Goal: Information Seeking & Learning: Find specific page/section

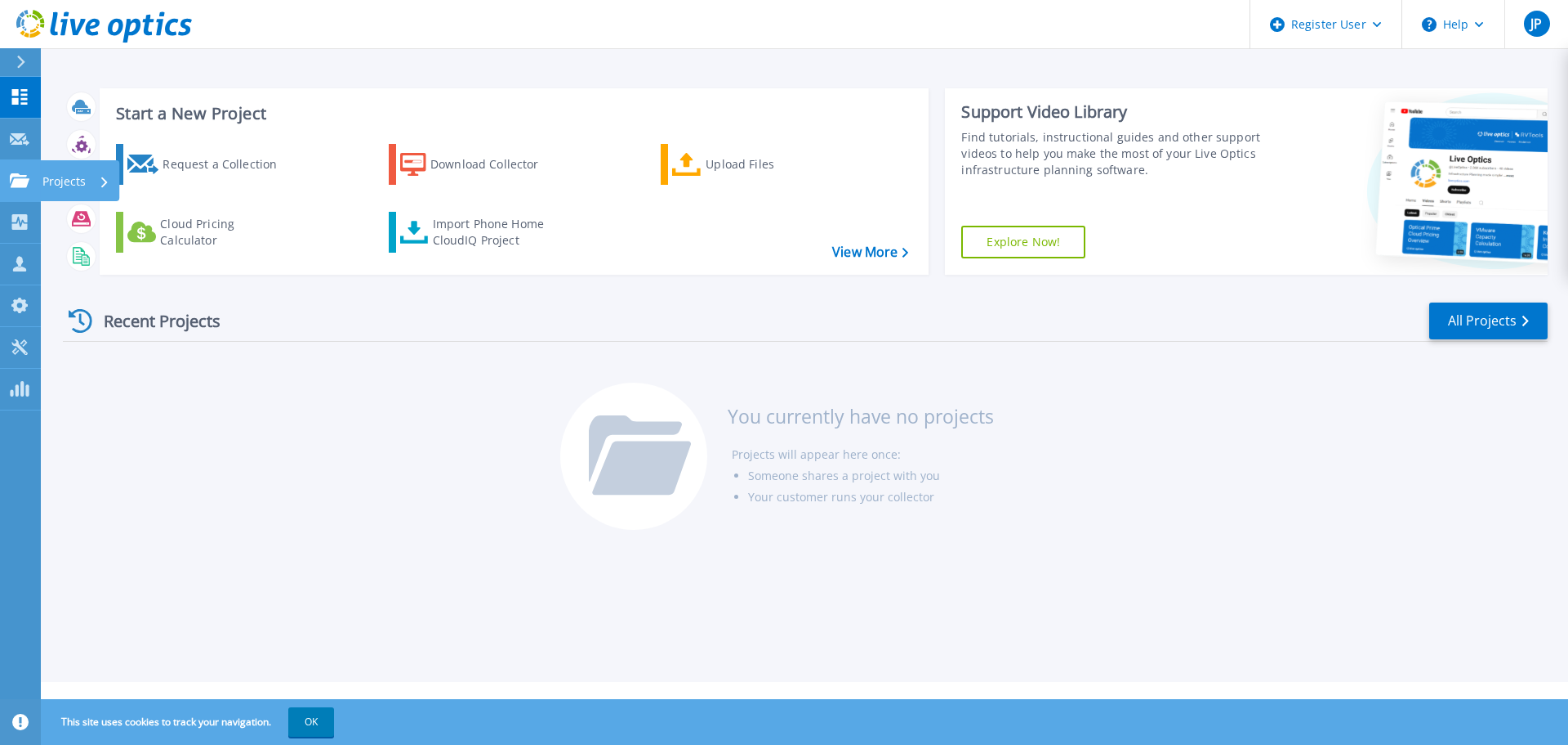
click at [18, 177] on icon at bounding box center [19, 180] width 20 height 14
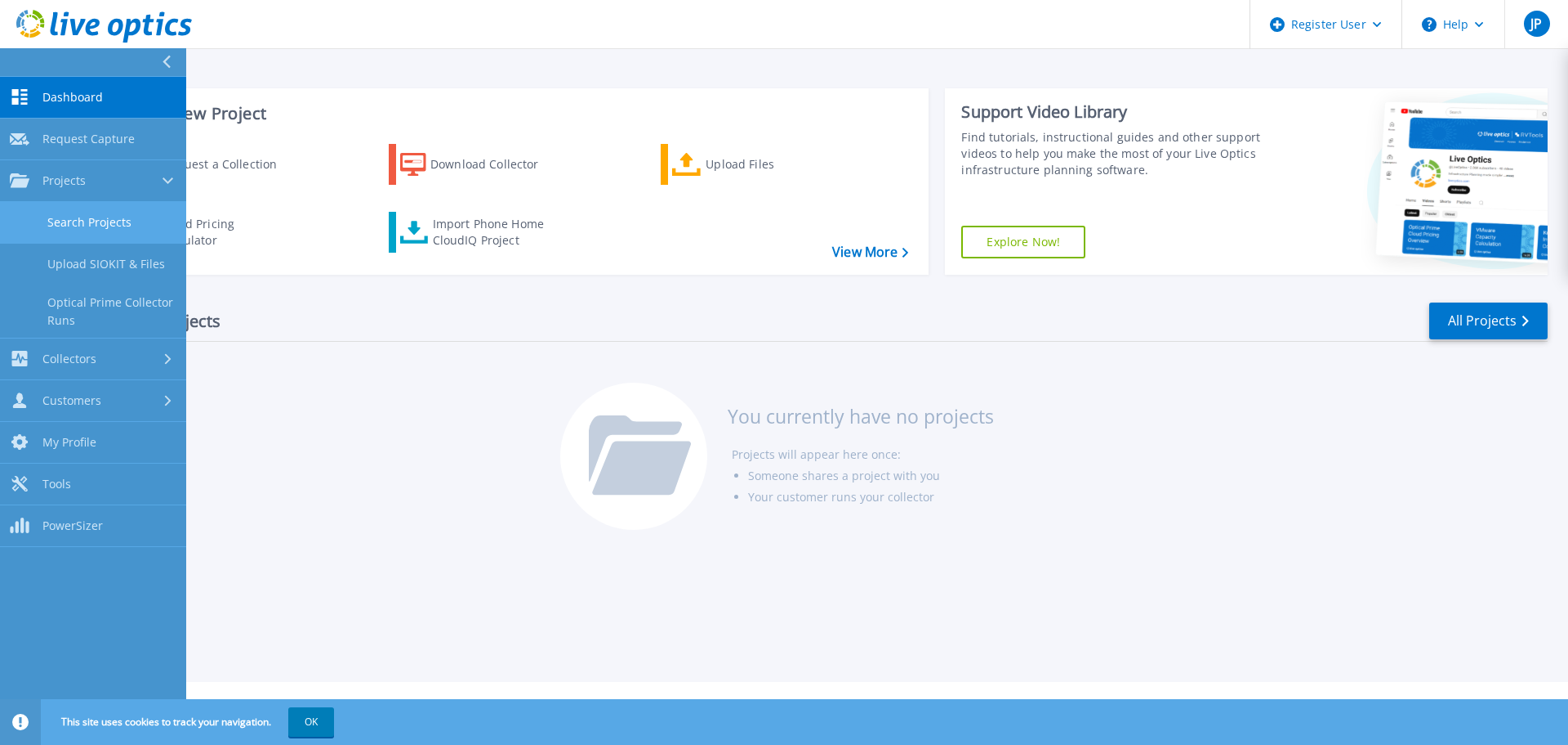
click at [94, 210] on link "Search Projects" at bounding box center [93, 223] width 186 height 42
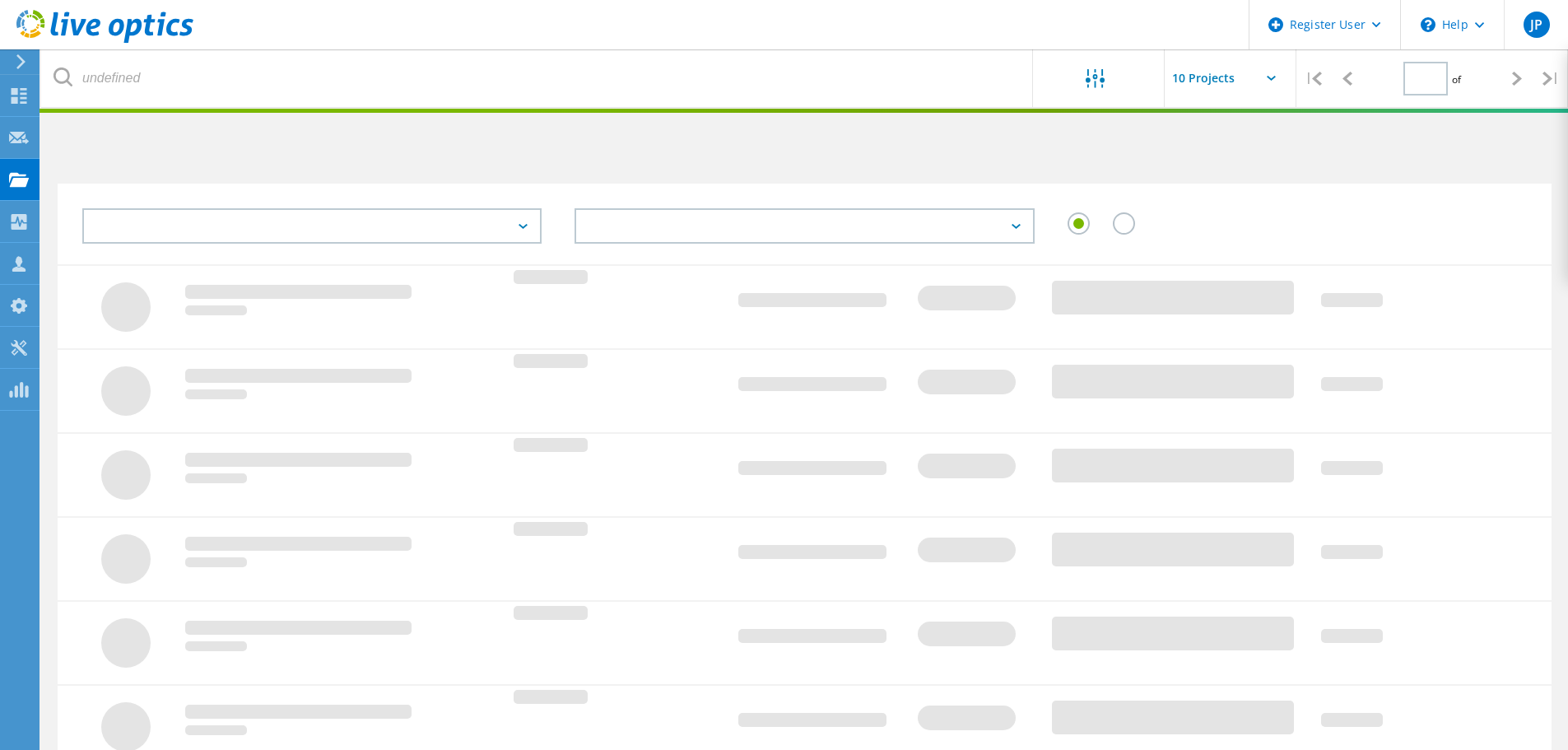
type input "1"
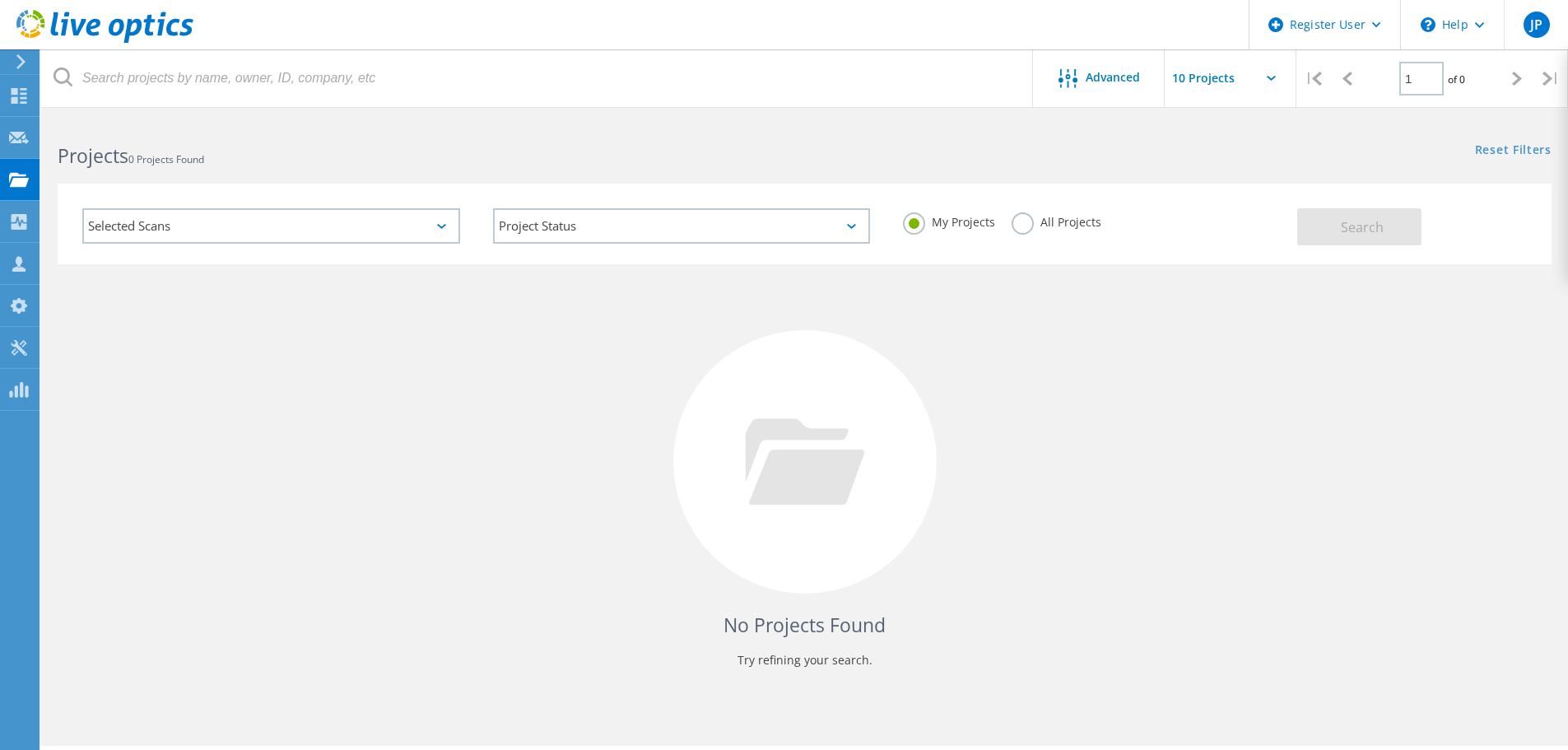
click at [1026, 218] on label "All Projects" at bounding box center [1056, 220] width 90 height 16
click at [0, 0] on input "All Projects" at bounding box center [0, 0] width 0 height 0
click at [1380, 231] on span "Search" at bounding box center [1362, 227] width 43 height 18
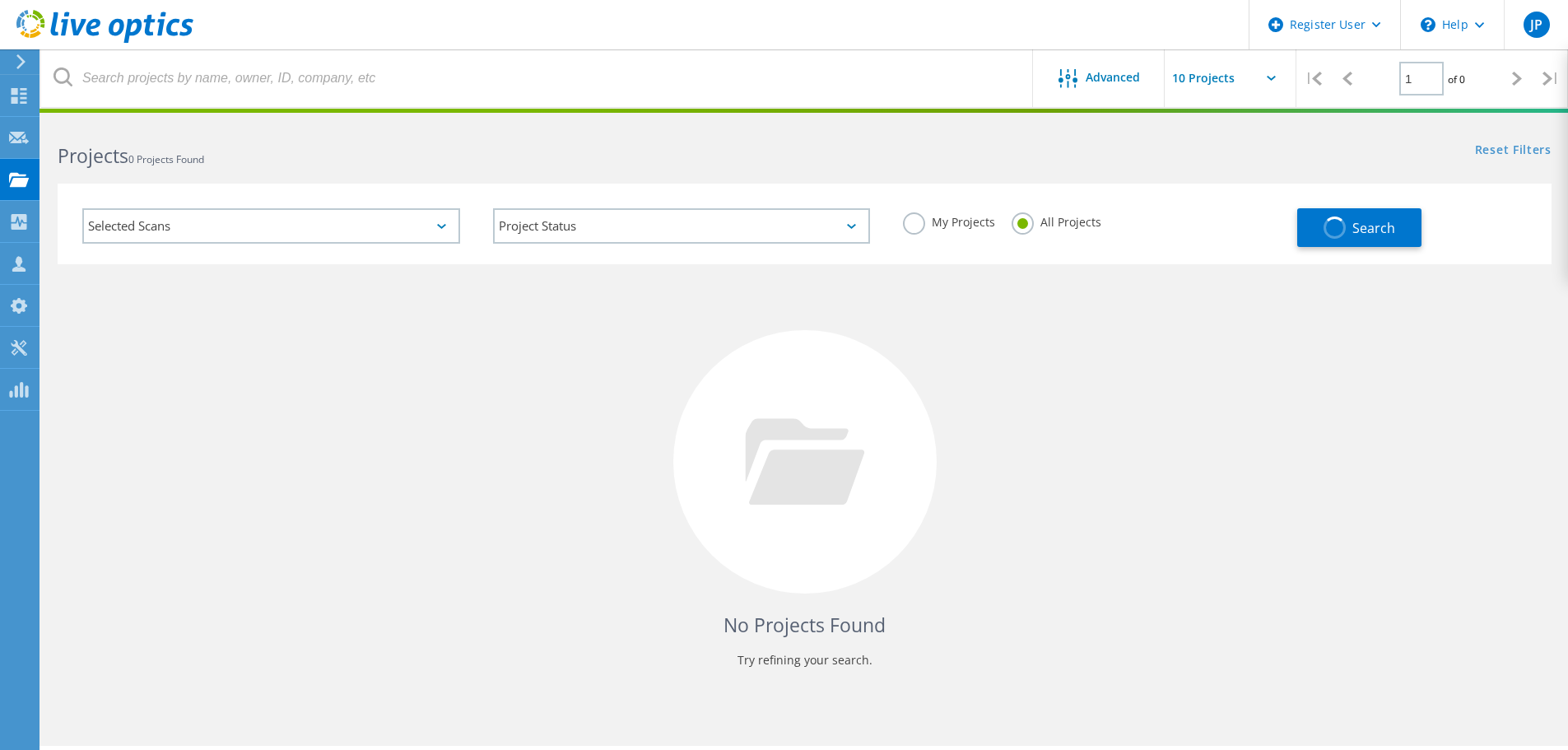
click at [321, 231] on div "Selected Scans" at bounding box center [271, 225] width 378 height 36
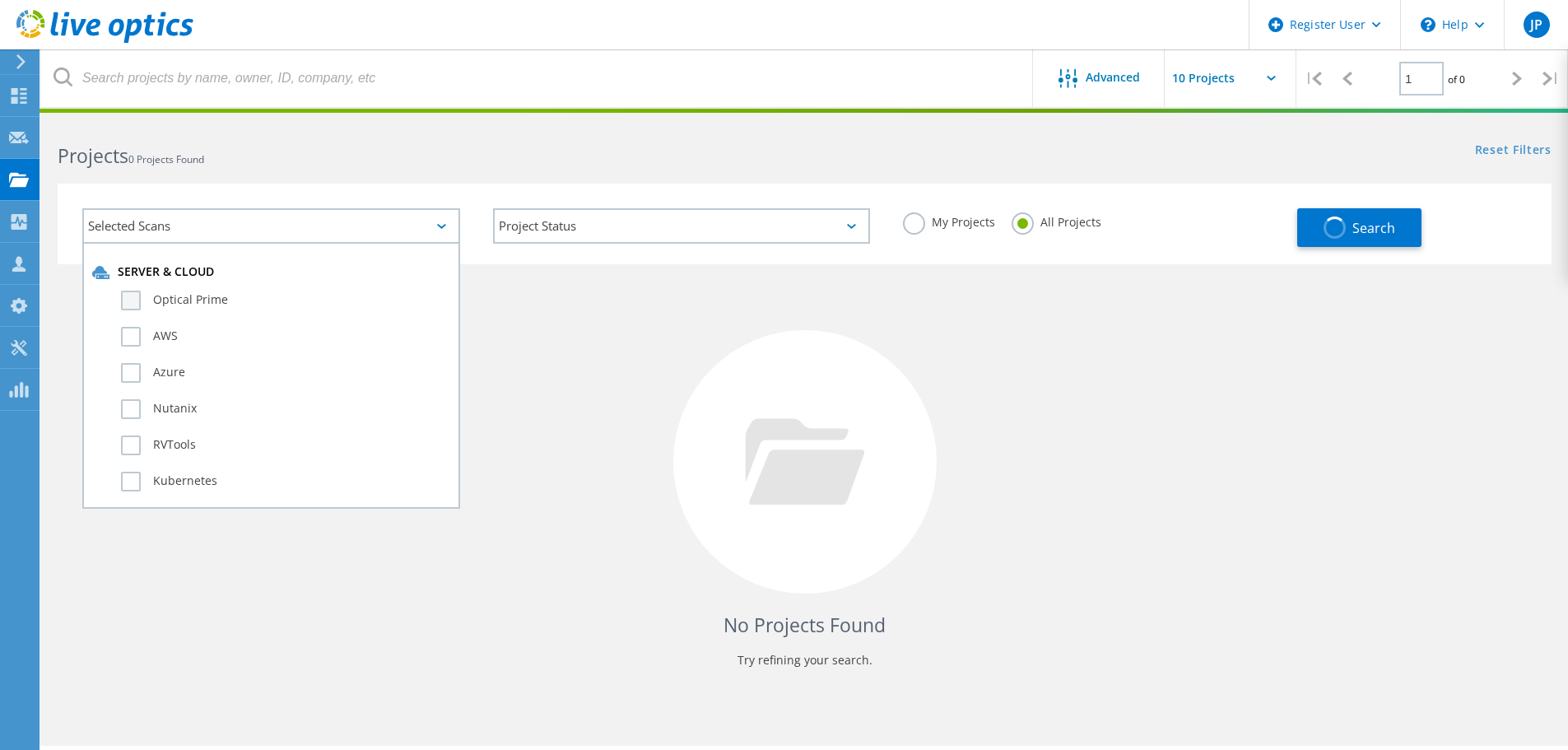
click at [121, 296] on label "Optical Prime" at bounding box center [286, 300] width 329 height 20
click at [0, 0] on input "Optical Prime" at bounding box center [0, 0] width 0 height 0
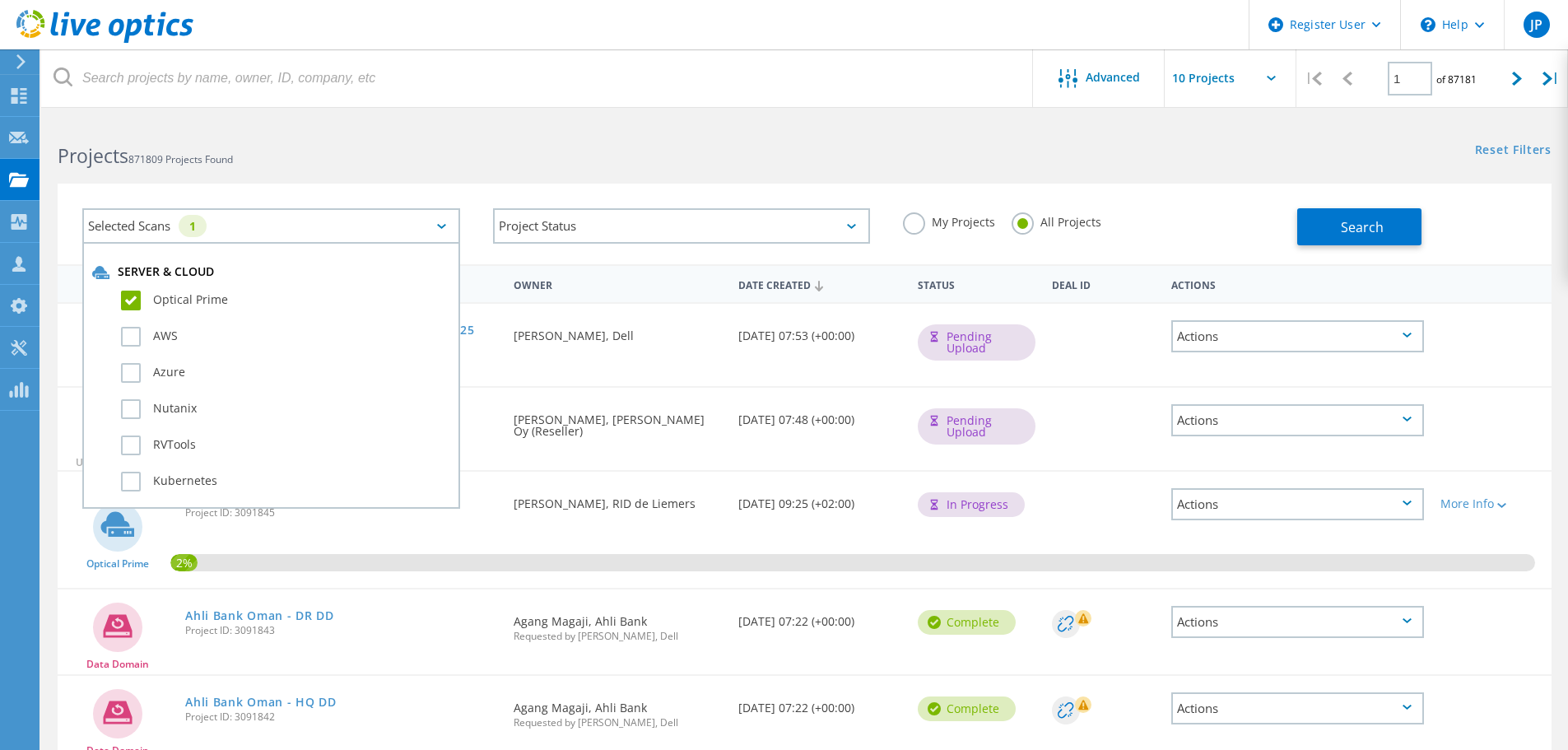
click at [947, 155] on div "Projects 871809 Projects Found Reset Filters Show Filters" at bounding box center [805, 141] width 1527 height 44
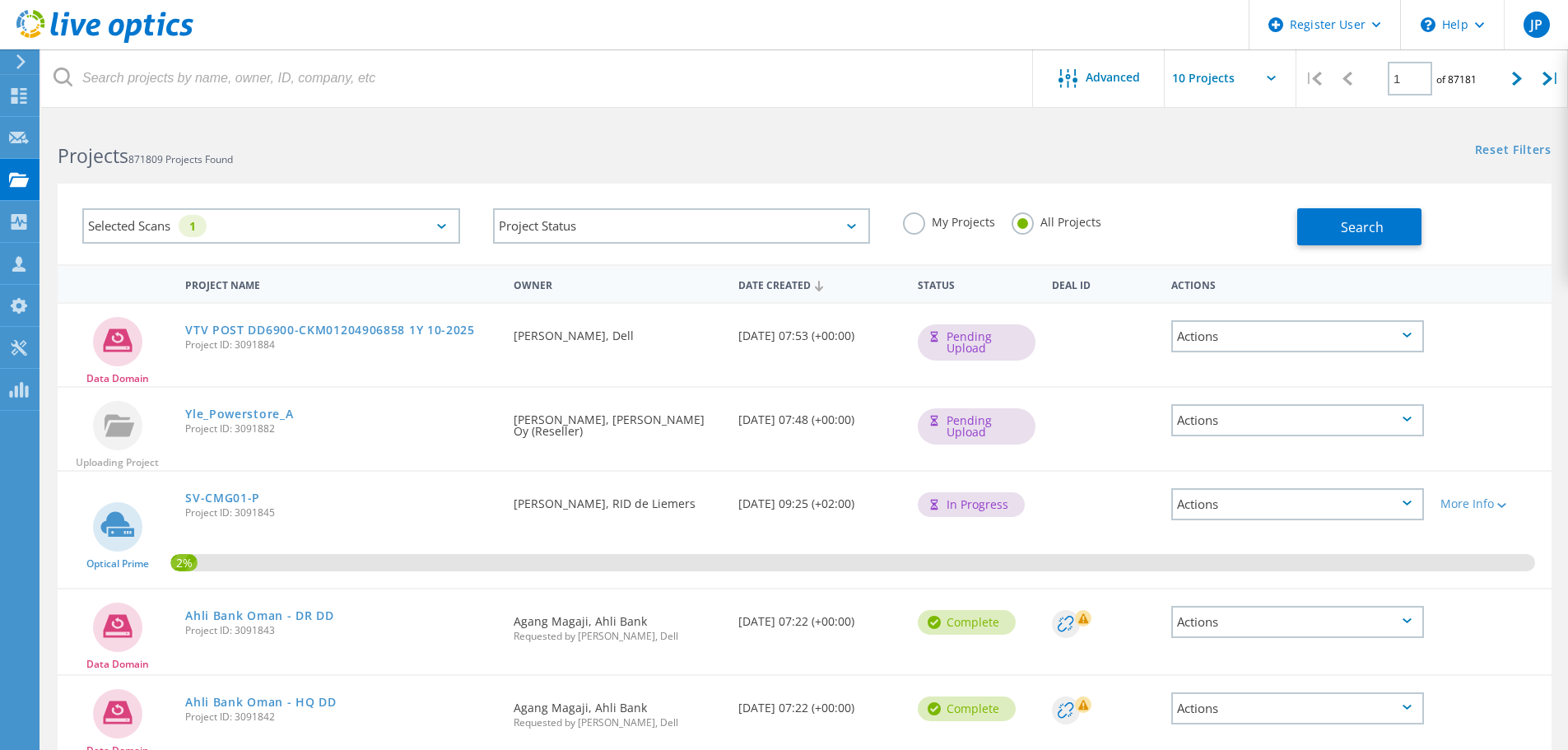
click at [242, 233] on div "Selected Scans 1" at bounding box center [271, 225] width 378 height 36
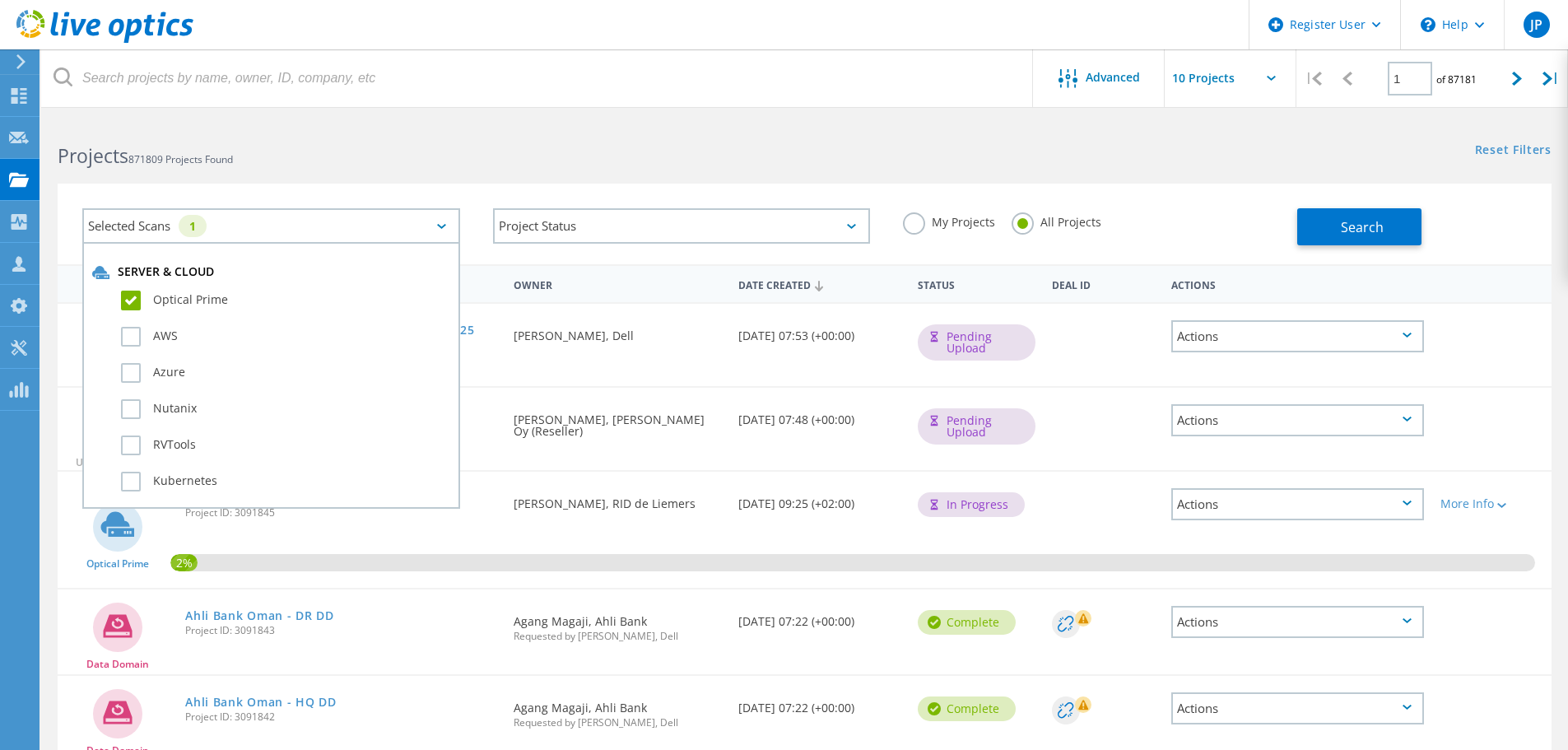
click at [138, 302] on label "Optical Prime" at bounding box center [286, 300] width 329 height 20
click at [0, 0] on input "Optical Prime" at bounding box center [0, 0] width 0 height 0
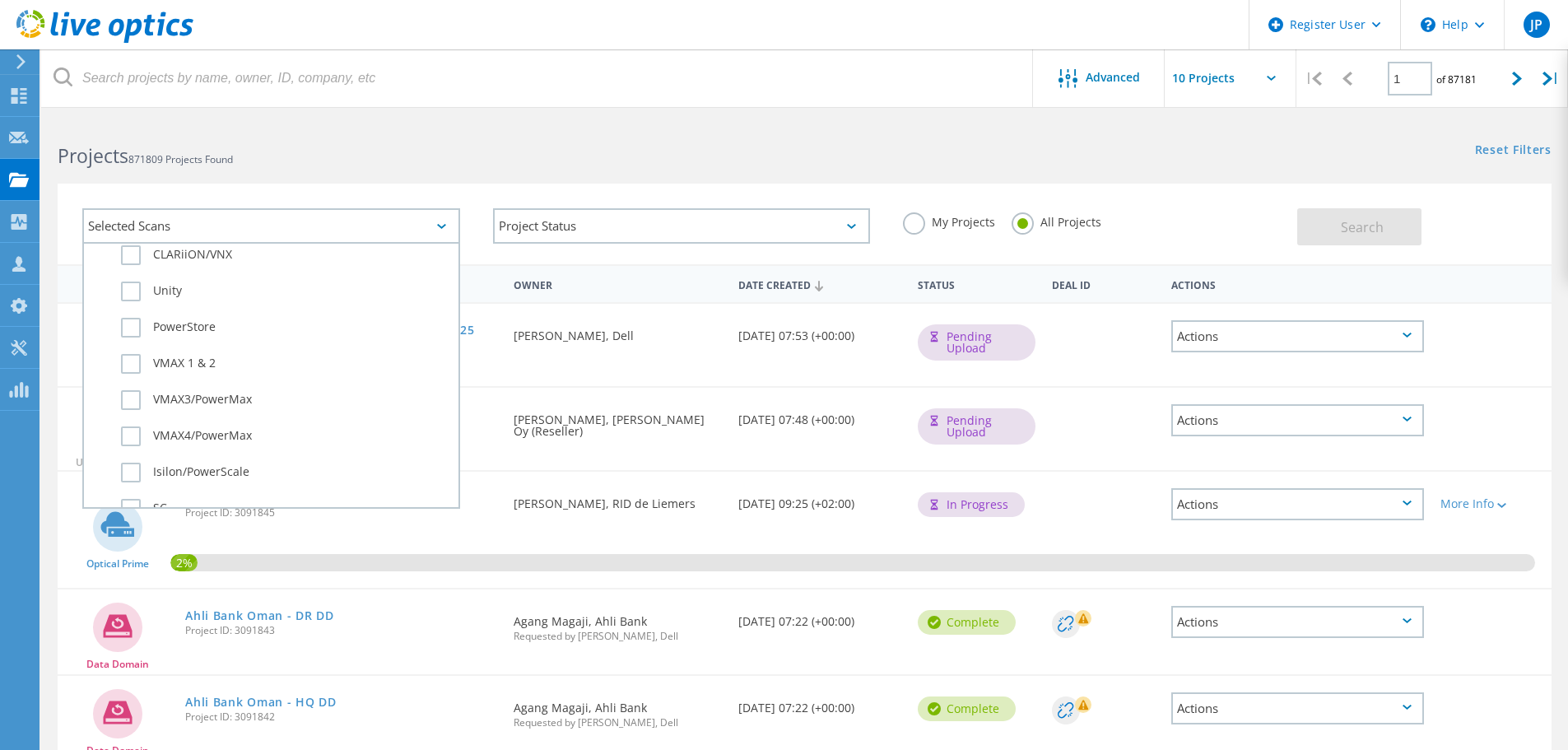
scroll to position [411, 0]
click at [197, 327] on label "PowerStore" at bounding box center [286, 320] width 329 height 20
click at [0, 0] on input "PowerStore" at bounding box center [0, 0] width 0 height 0
click at [1360, 233] on span "Search" at bounding box center [1362, 227] width 43 height 18
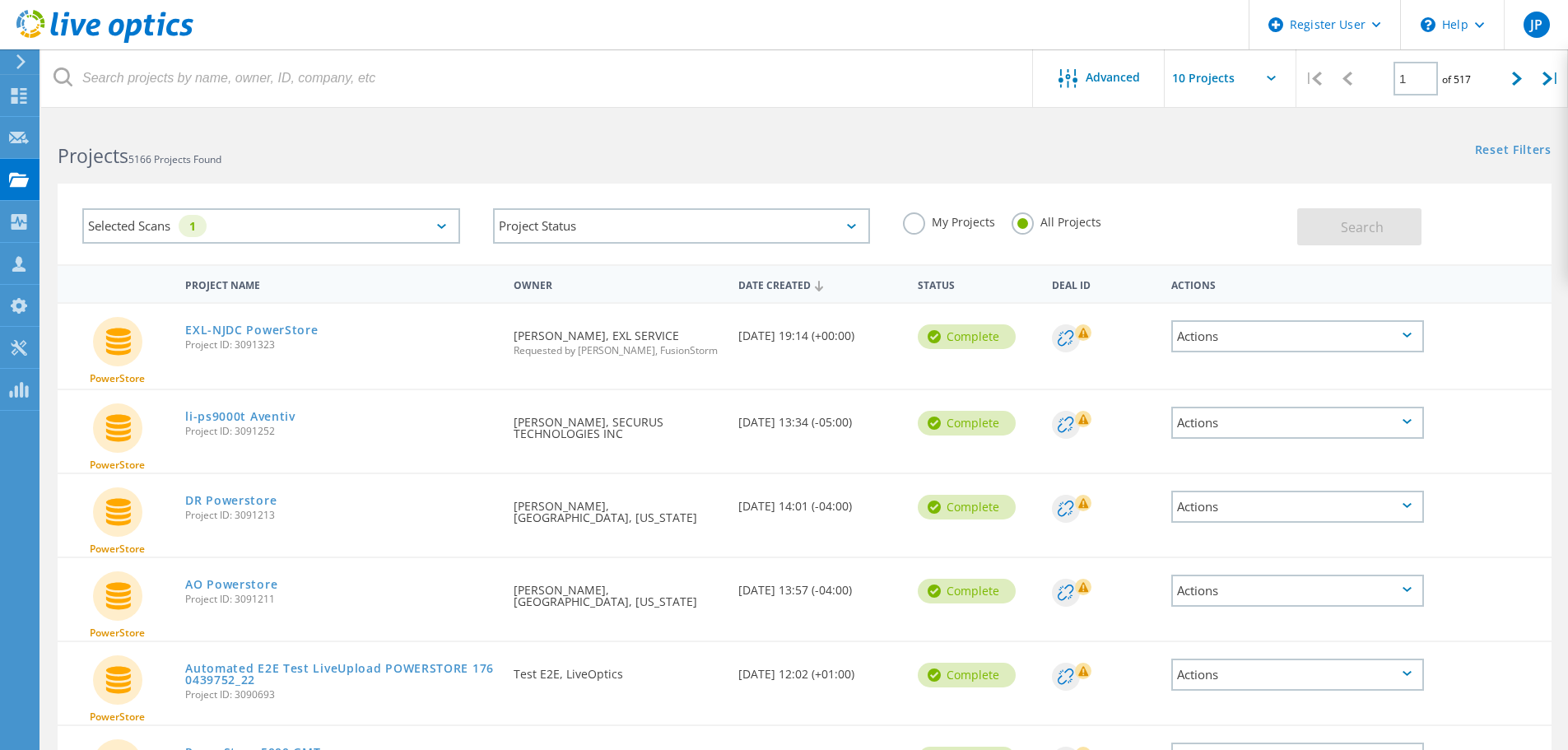
drag, startPoint x: 286, startPoint y: 347, endPoint x: 235, endPoint y: 351, distance: 51.2
click at [235, 351] on div "EXL-NJDC PowerStore Project ID: 3091323" at bounding box center [342, 335] width 328 height 63
copy span "3091323"
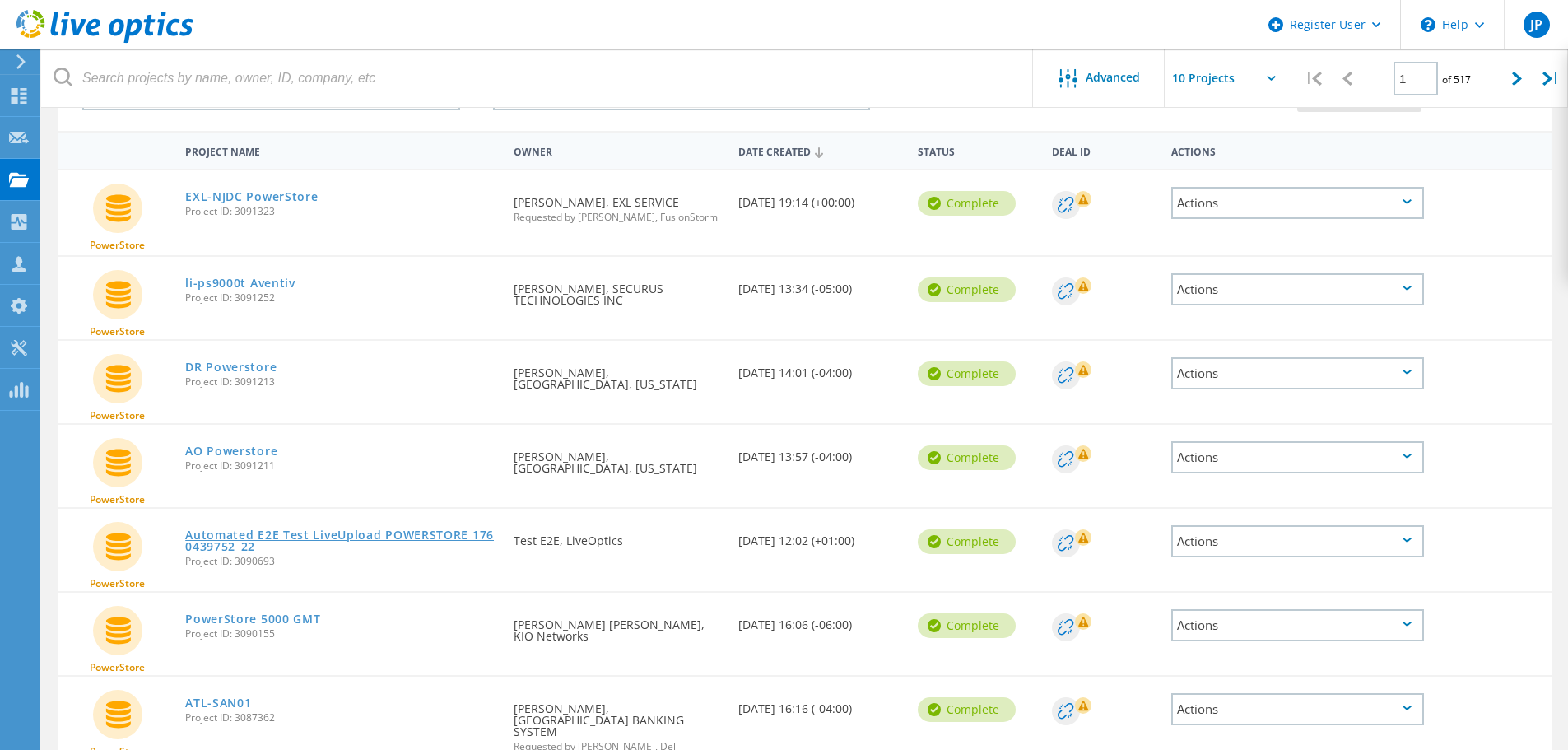
scroll to position [164, 0]
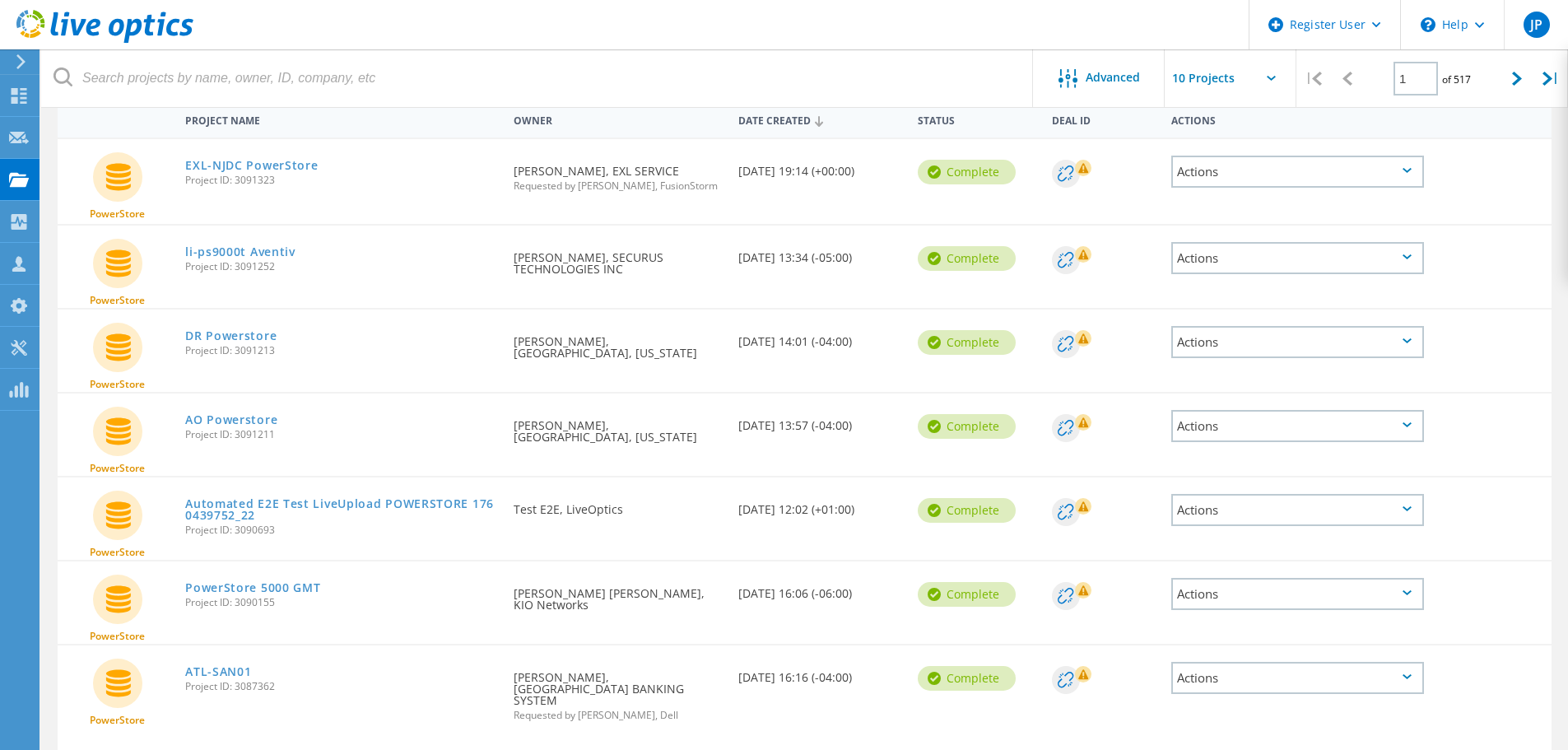
drag, startPoint x: 289, startPoint y: 539, endPoint x: 271, endPoint y: 539, distance: 18.0
click at [271, 539] on div "Automated E2E Test LiveUpload POWERSTORE 1760439752_22 Project ID: 3090693" at bounding box center [342, 514] width 328 height 74
click at [307, 506] on link "Automated E2E Test LiveUpload POWERSTORE 1760439752_22" at bounding box center [341, 509] width 312 height 23
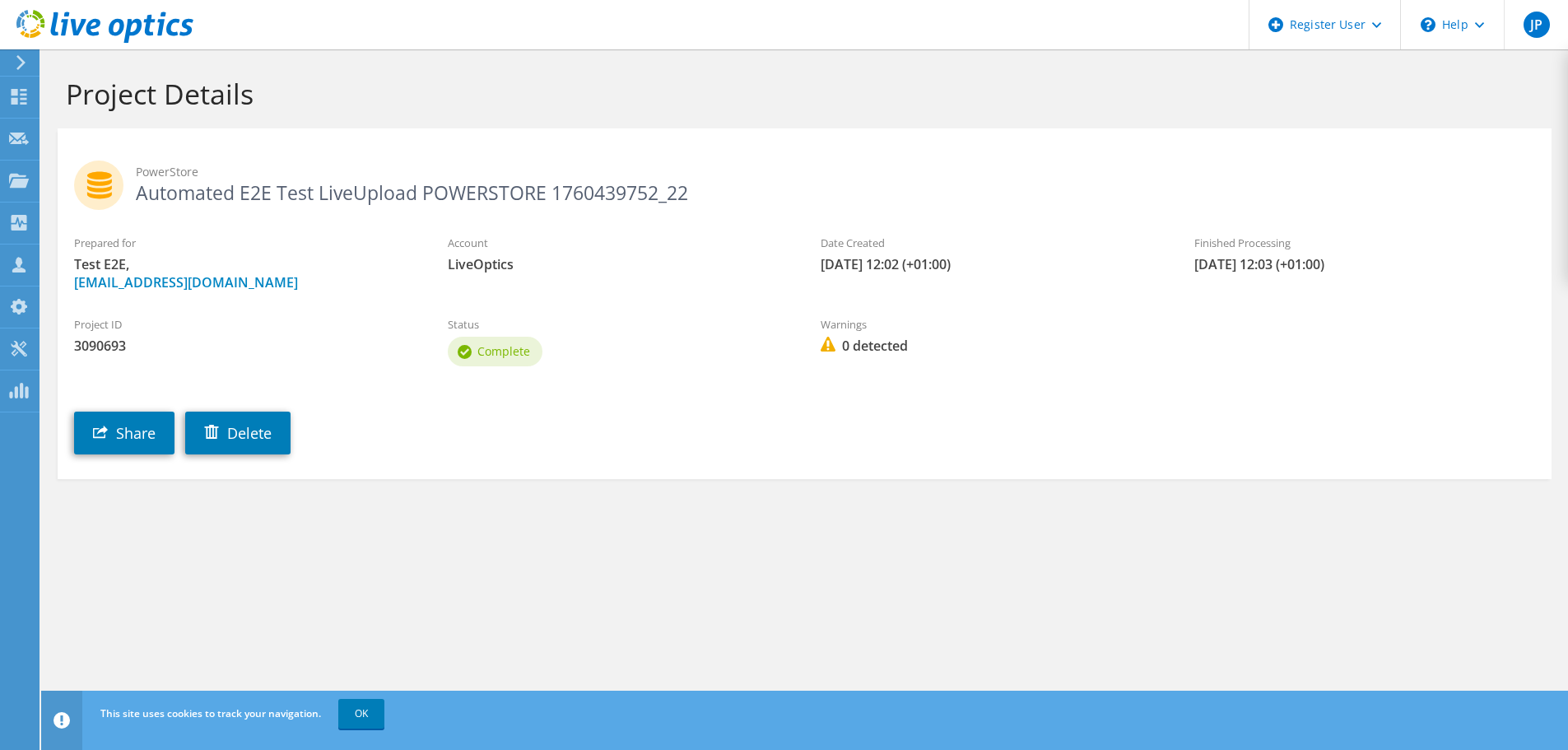
click at [287, 89] on h1 "Project Details" at bounding box center [800, 94] width 1469 height 35
click at [835, 86] on h1 "Project Details" at bounding box center [800, 94] width 1469 height 35
